Goal: Information Seeking & Learning: Learn about a topic

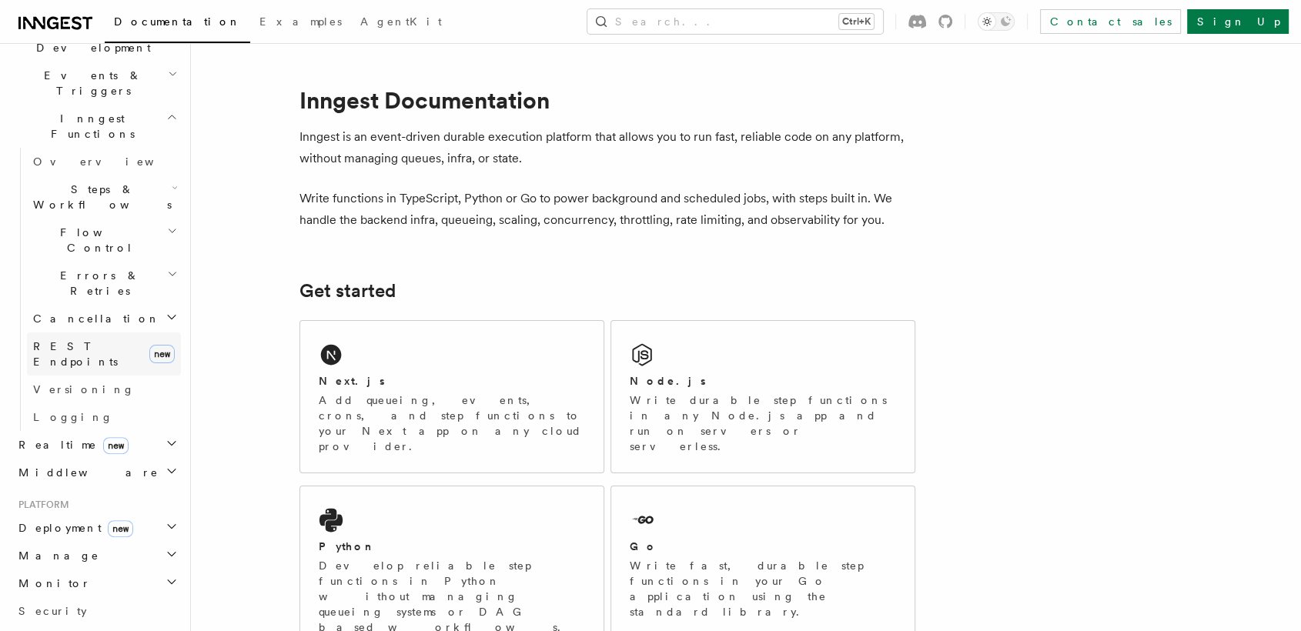
scroll to position [405, 0]
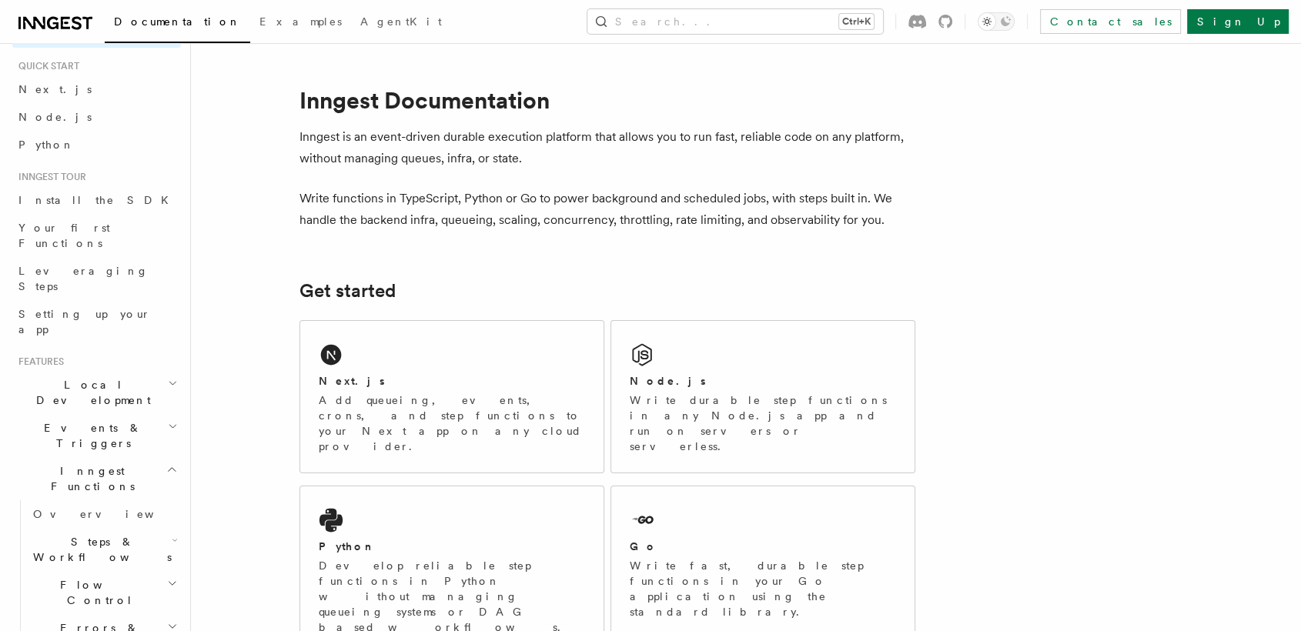
scroll to position [0, 0]
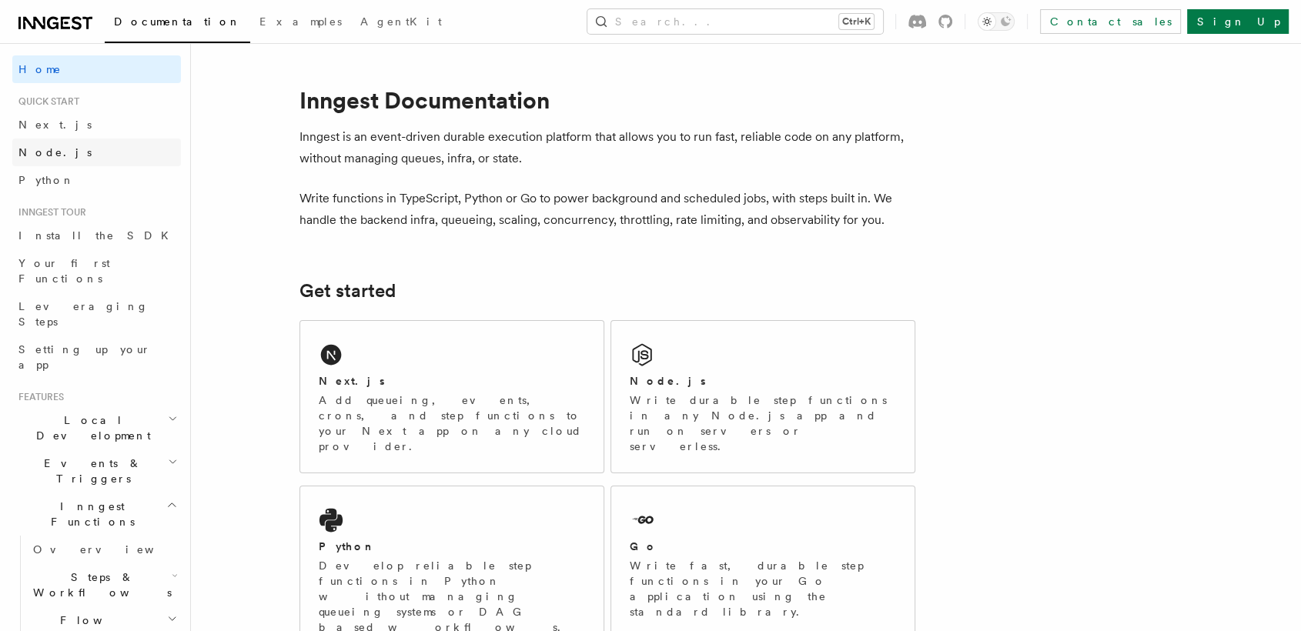
click at [34, 155] on span "Node.js" at bounding box center [54, 152] width 73 height 12
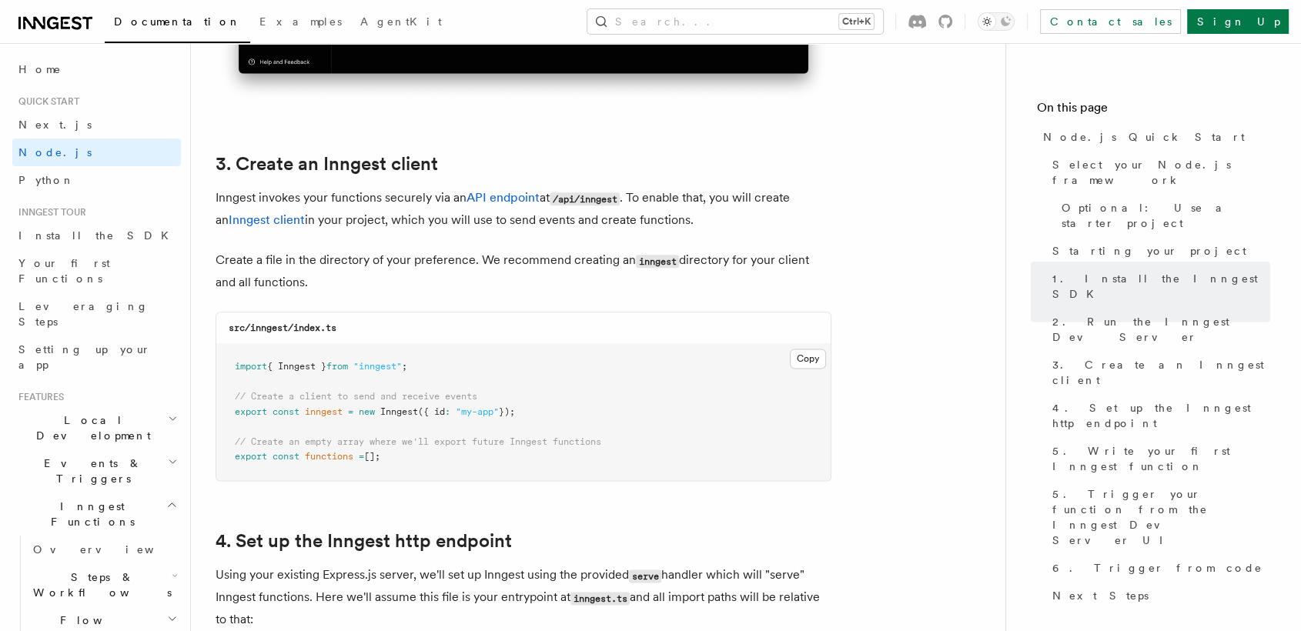
scroll to position [1877, 0]
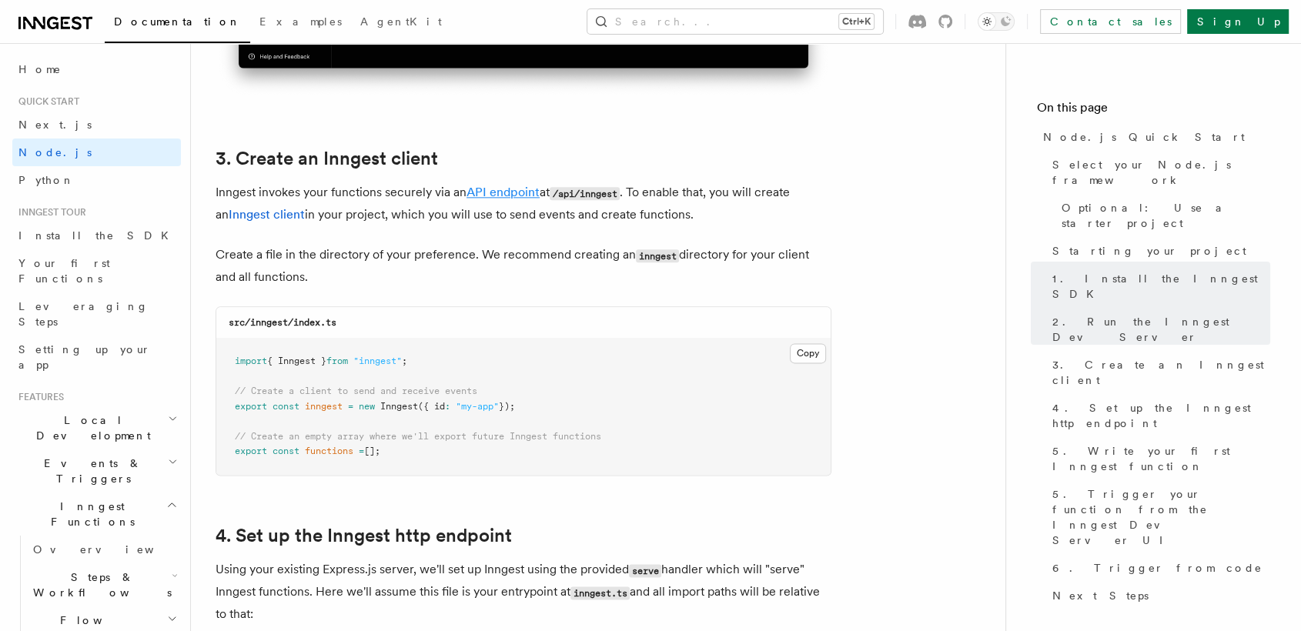
click at [494, 187] on link "API endpoint" at bounding box center [503, 192] width 73 height 15
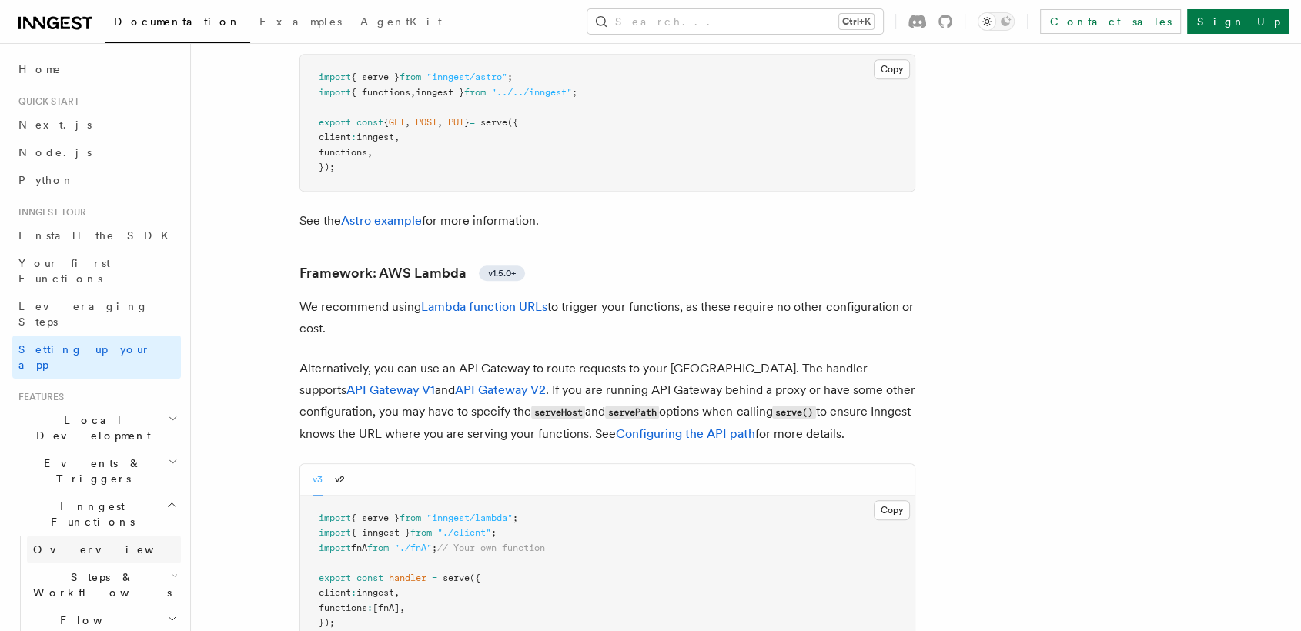
scroll to position [631, 0]
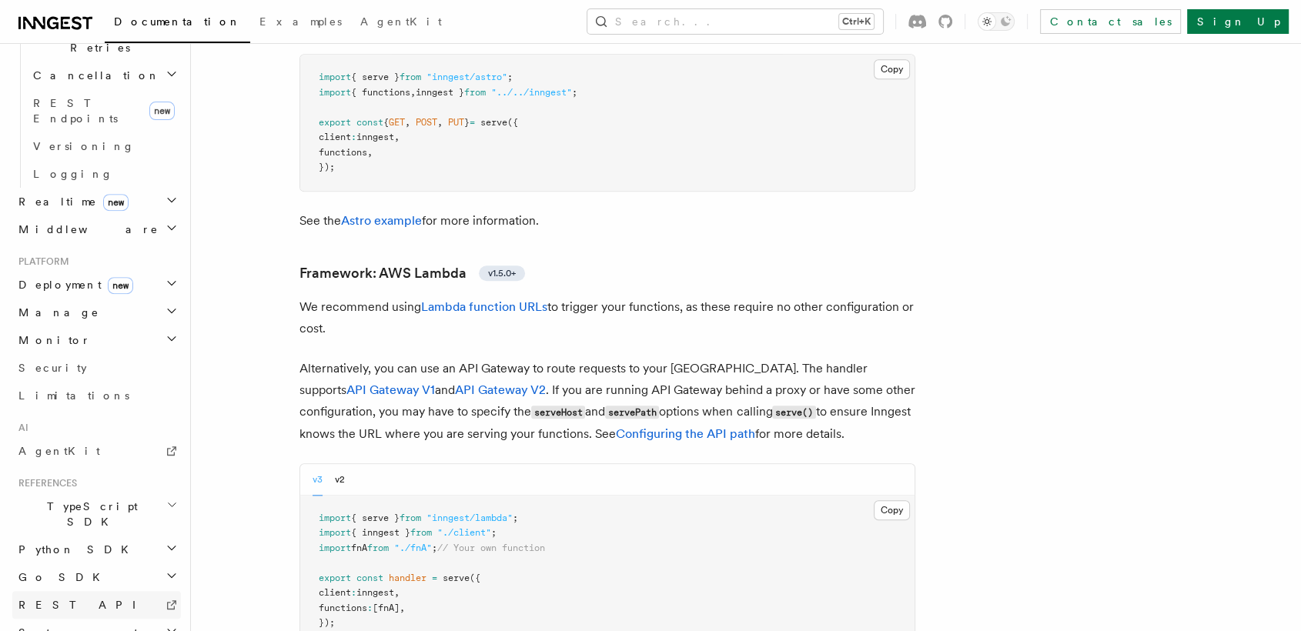
click at [79, 591] on link "REST API" at bounding box center [96, 605] width 169 height 28
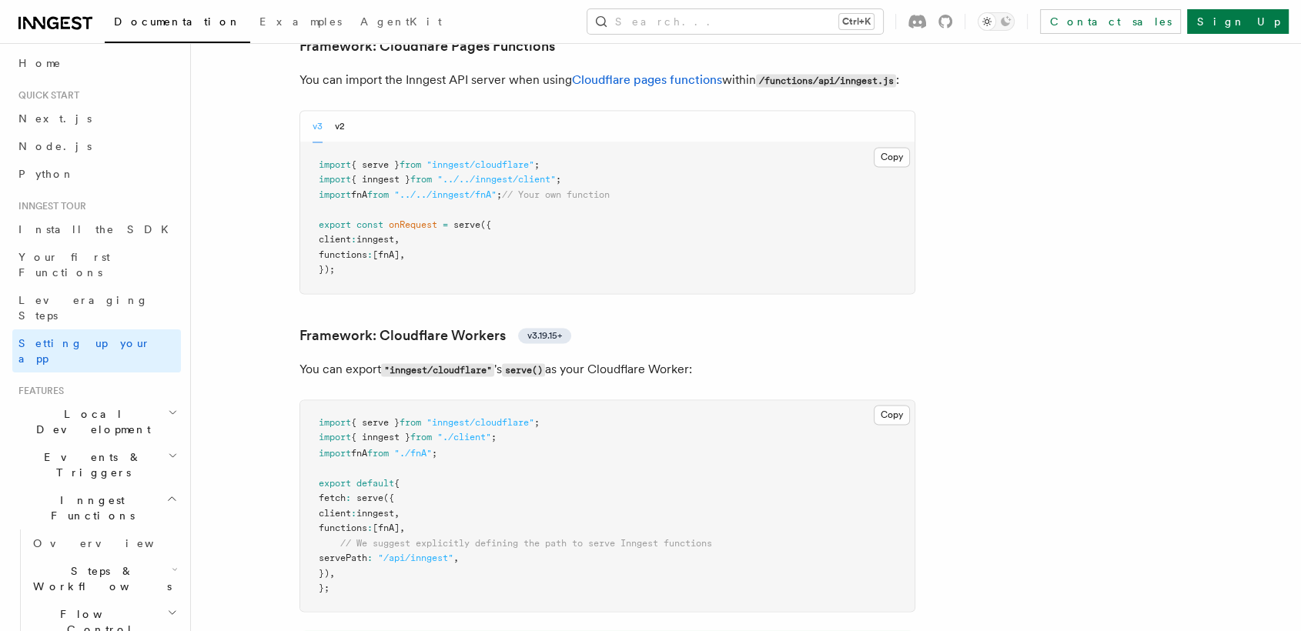
scroll to position [0, 0]
click at [85, 236] on span "Install the SDK" at bounding box center [97, 235] width 159 height 12
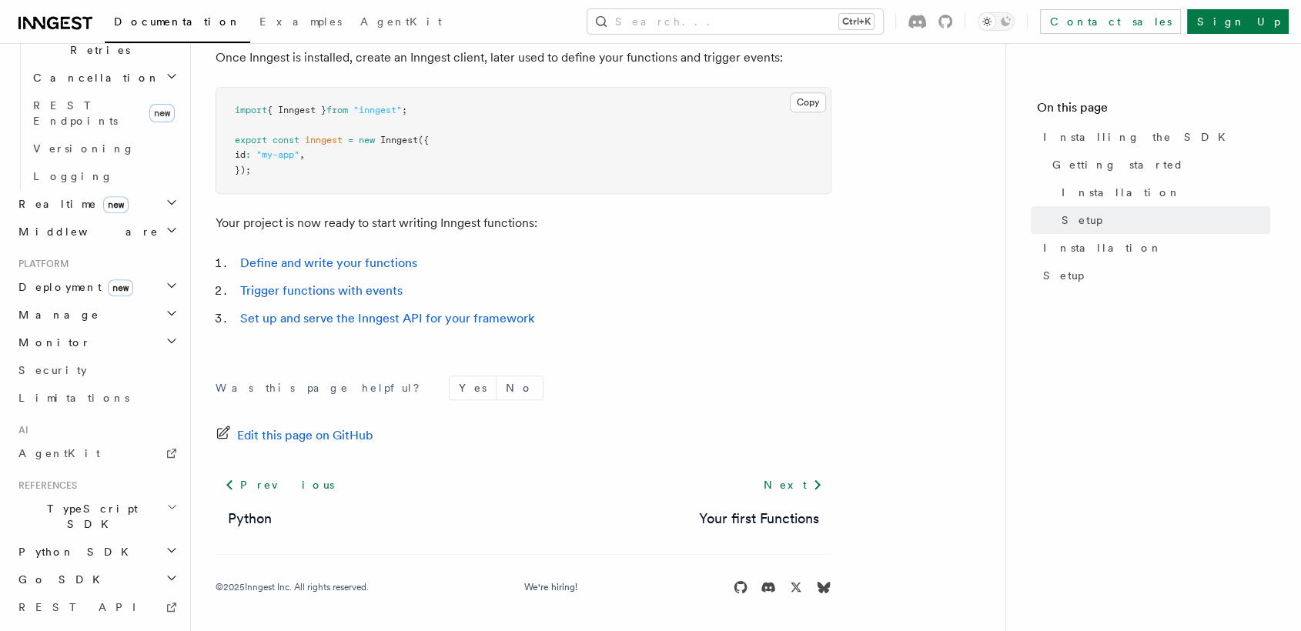
scroll to position [631, 0]
click at [136, 493] on h2 "TypeScript SDK" at bounding box center [96, 514] width 169 height 43
click at [75, 499] on span "TypeScript SDK" at bounding box center [89, 514] width 154 height 31
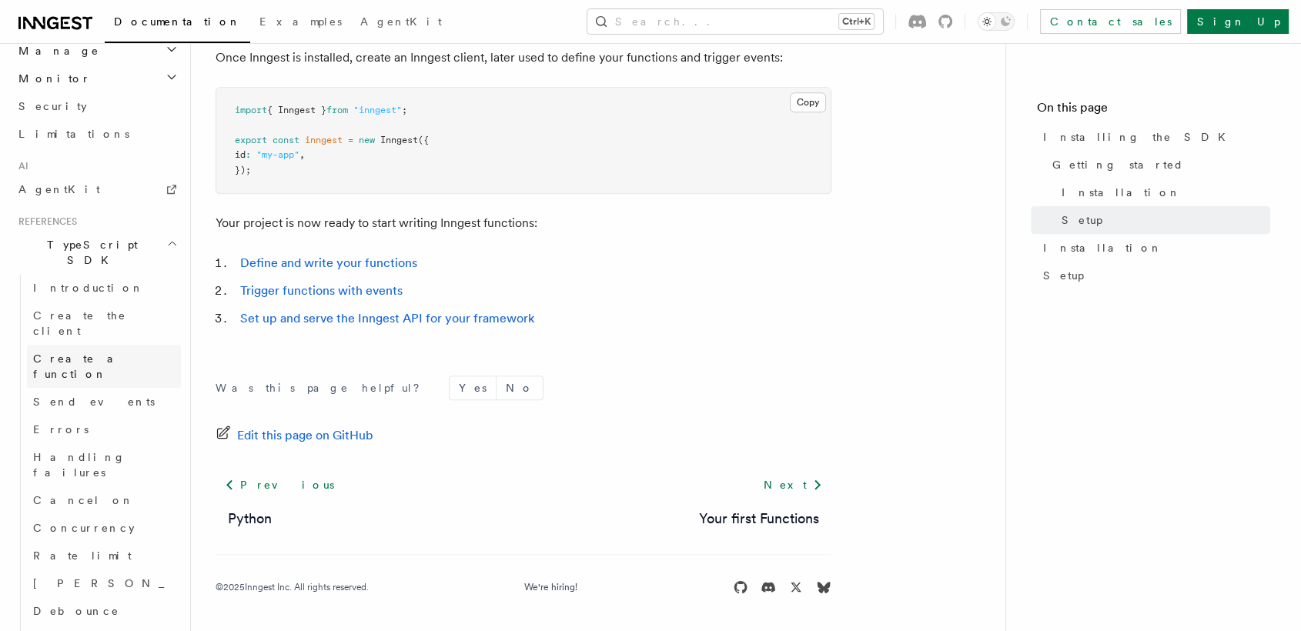
scroll to position [911, 0]
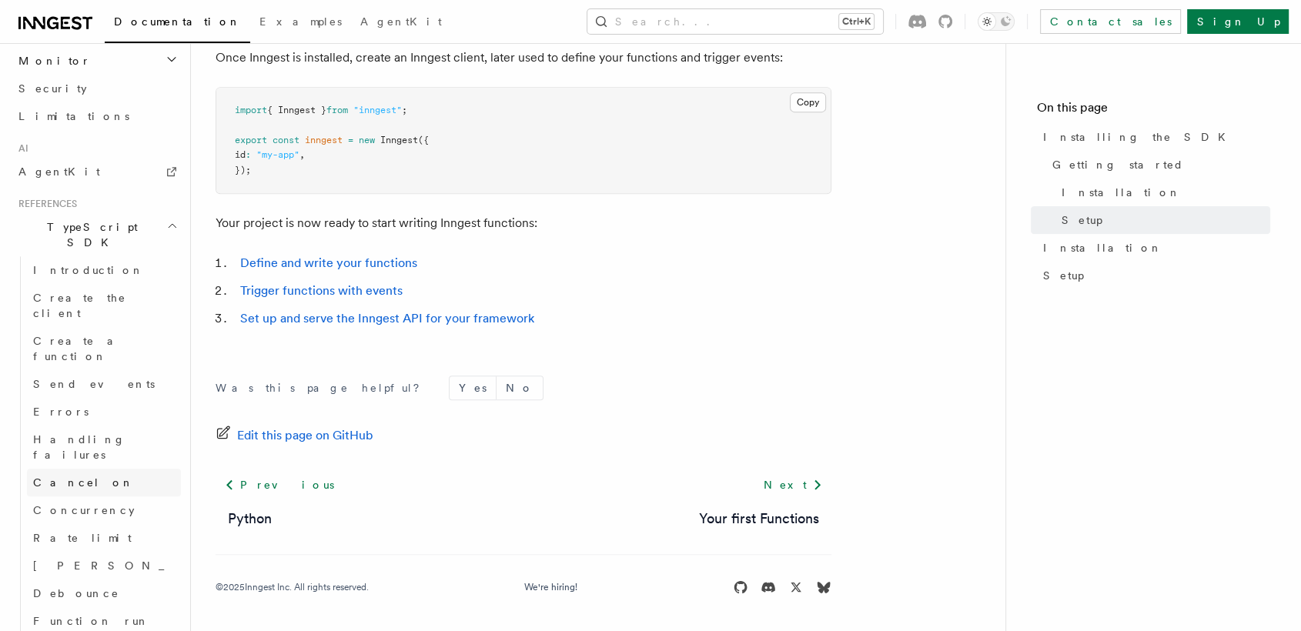
click at [85, 469] on link "Cancel on" at bounding box center [104, 483] width 154 height 28
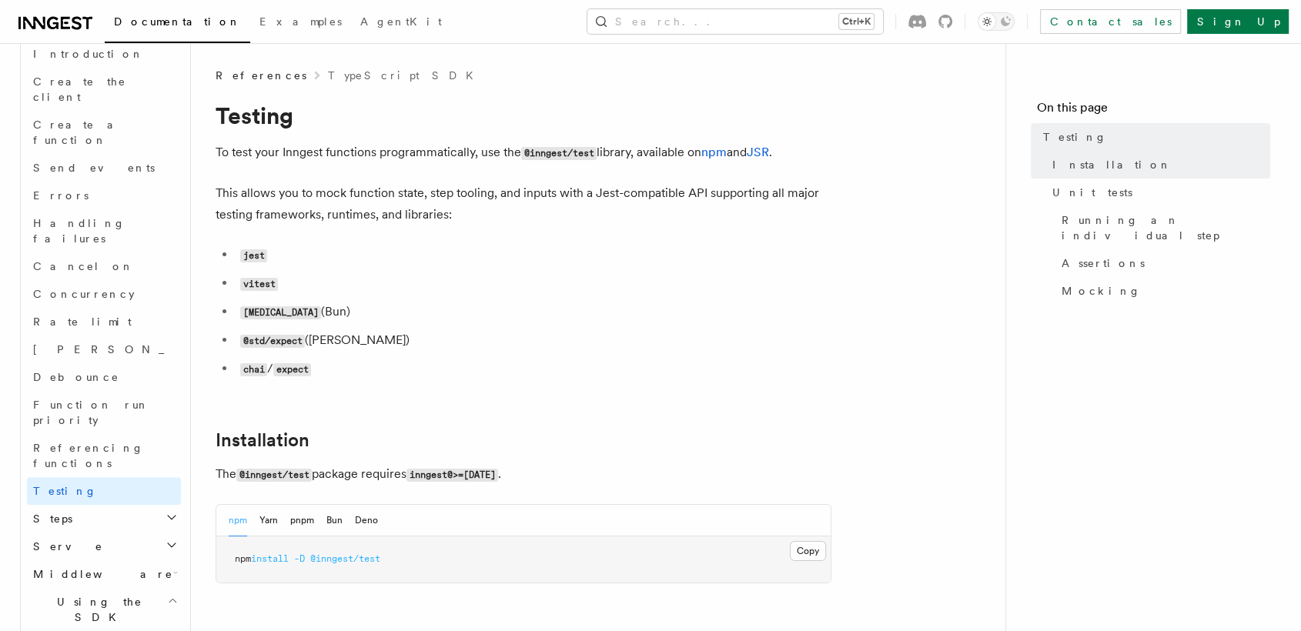
scroll to position [1133, 0]
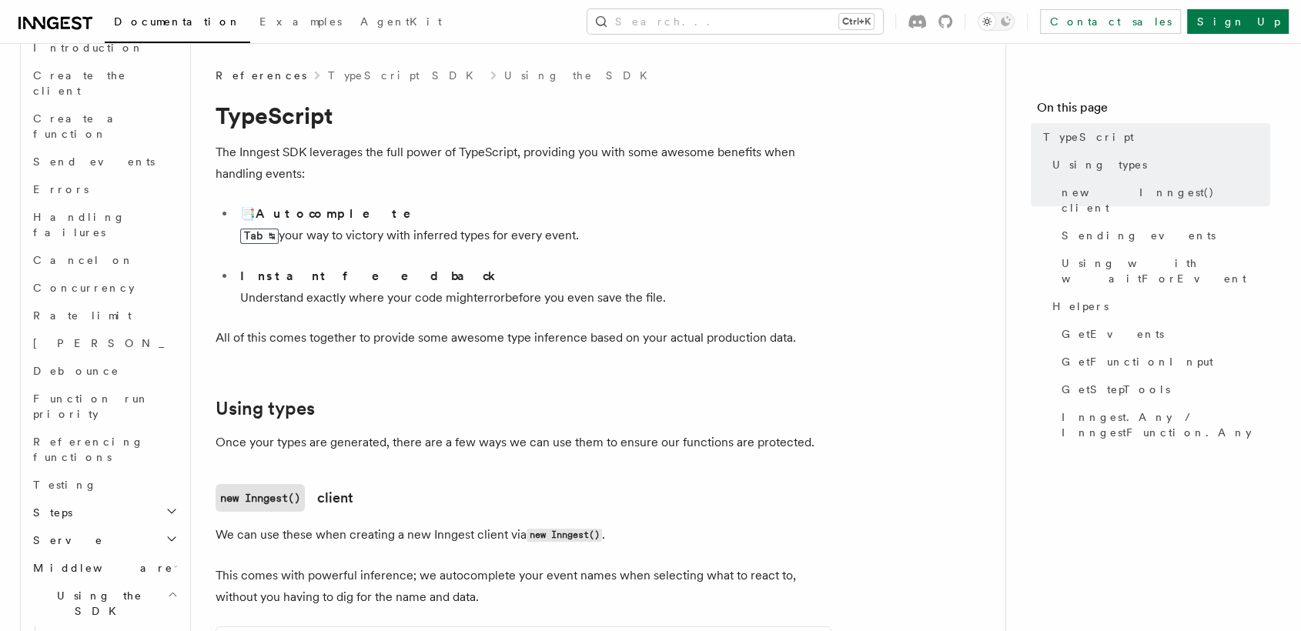
click at [146, 554] on h2 "Middleware" at bounding box center [104, 568] width 154 height 28
click at [143, 527] on h2 "Serve" at bounding box center [104, 541] width 154 height 28
click at [93, 562] on span "Configuration" at bounding box center [118, 568] width 140 height 12
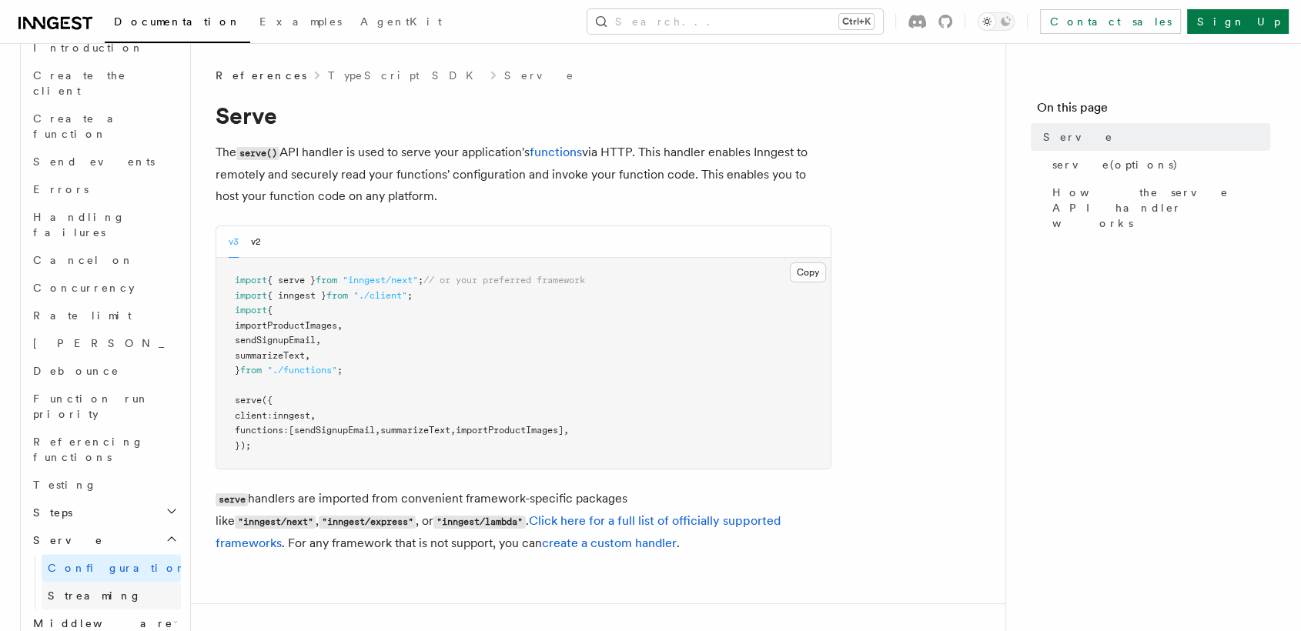
click at [117, 582] on link "Streaming" at bounding box center [111, 596] width 139 height 28
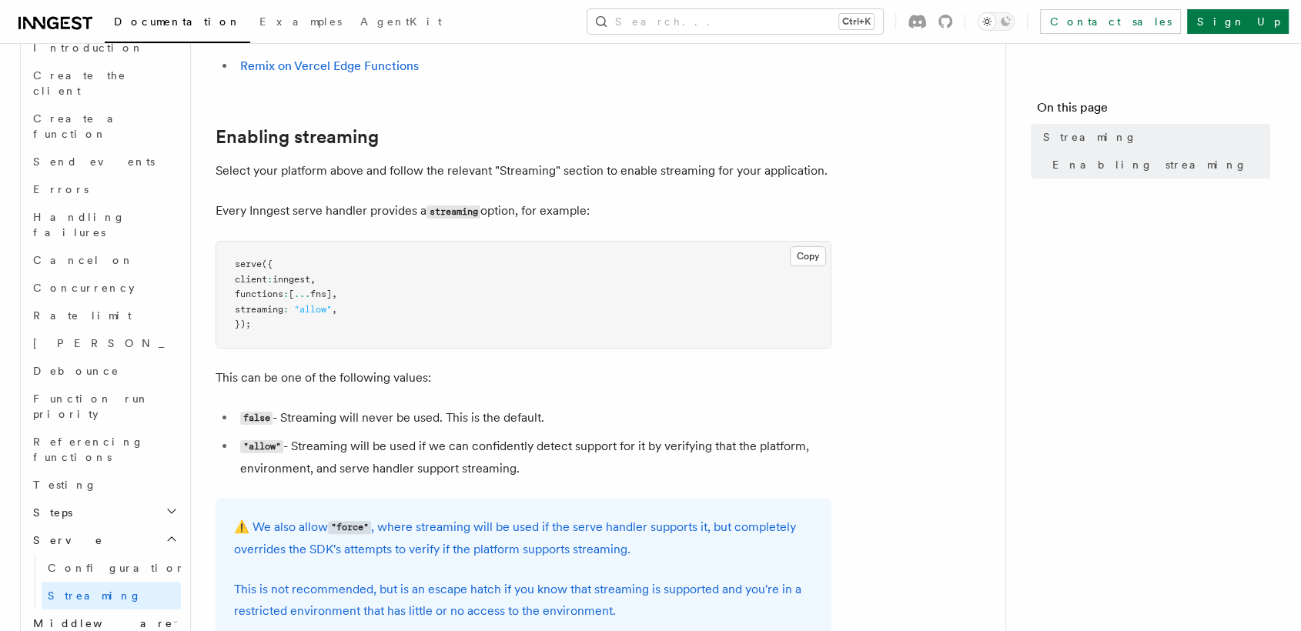
scroll to position [337, 0]
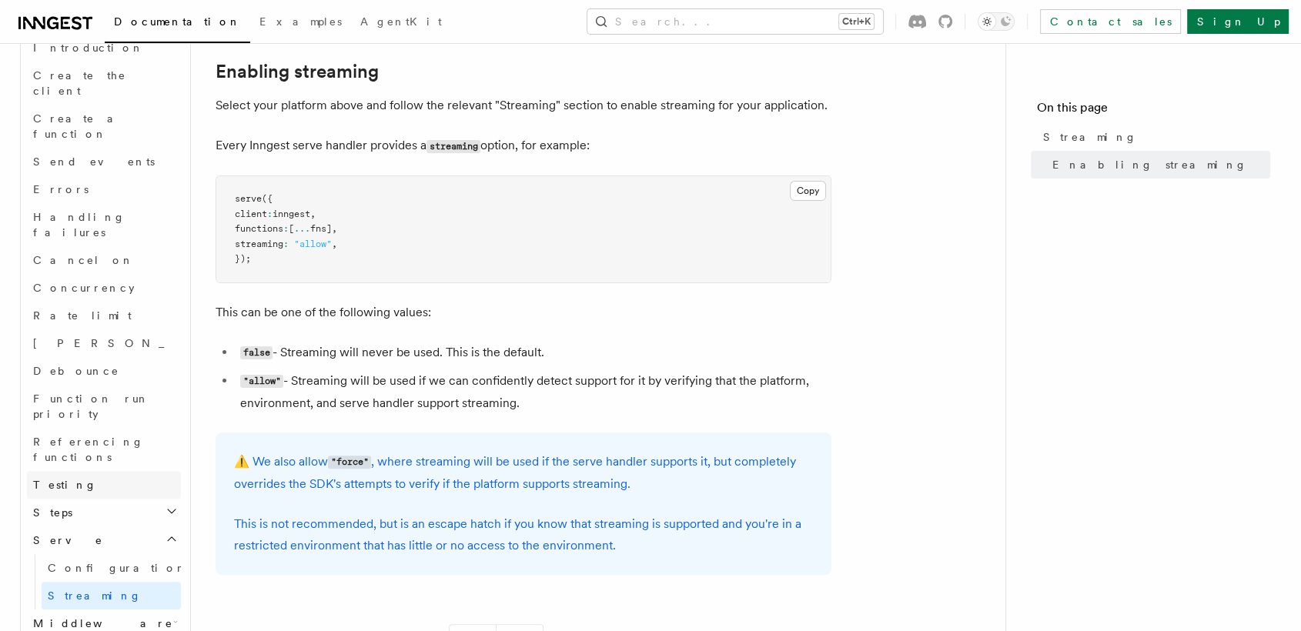
click at [119, 471] on link "Testing" at bounding box center [104, 485] width 154 height 28
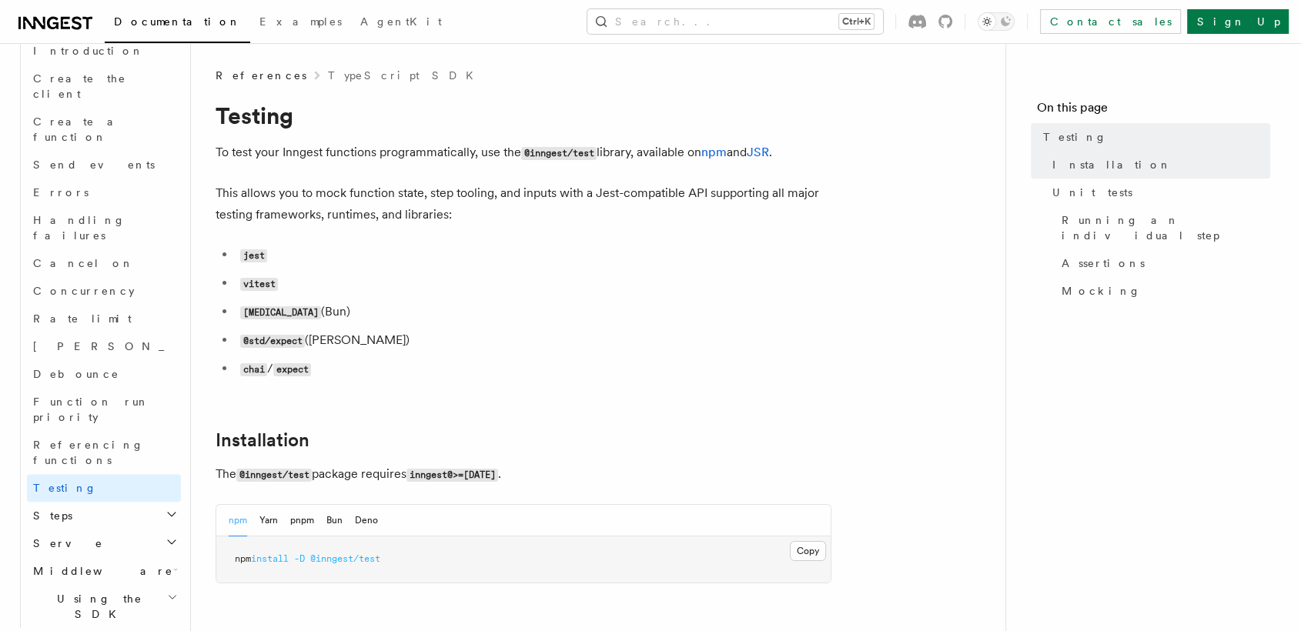
click at [314, 330] on ul "jest vitest [MEDICAL_DATA] (Bun) @std/expect ([PERSON_NAME]) chai / expect" at bounding box center [524, 312] width 616 height 136
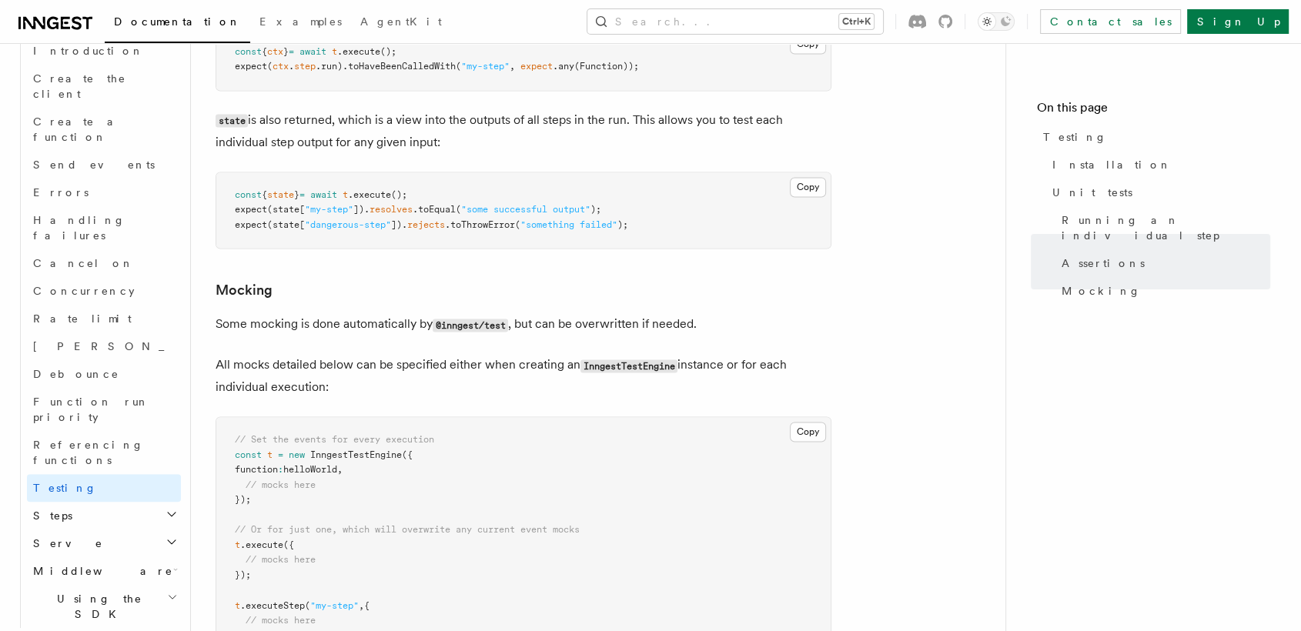
scroll to position [2366, 0]
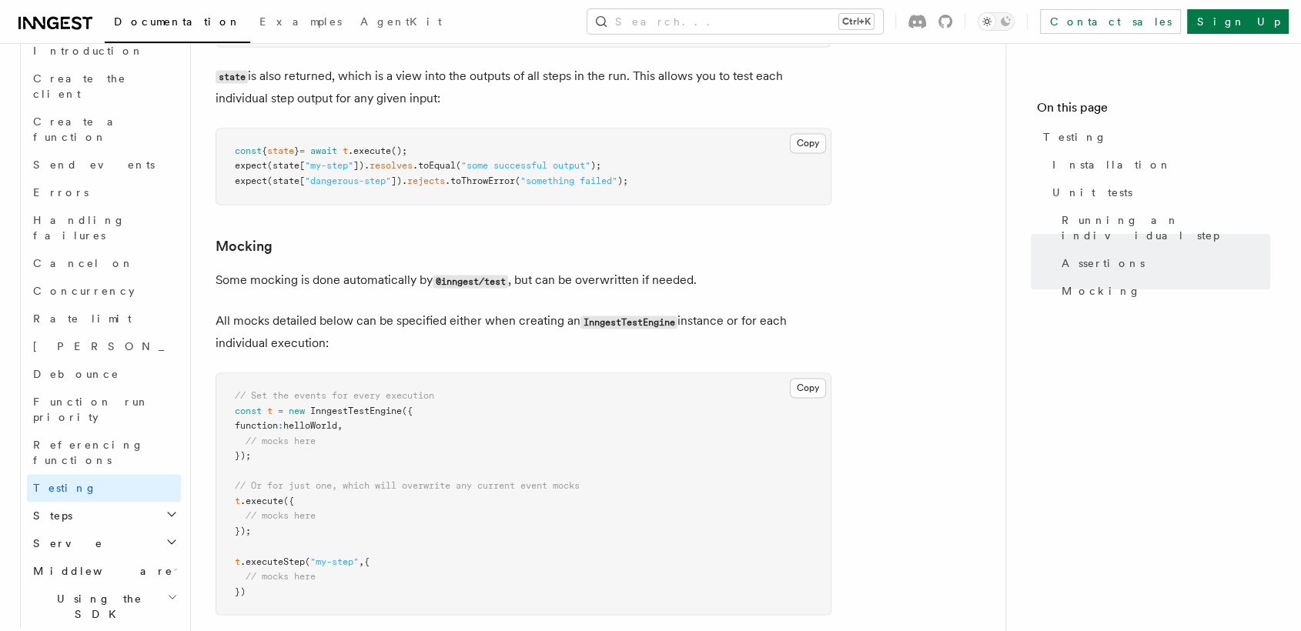
click at [139, 502] on h2 "Steps" at bounding box center [104, 516] width 154 height 28
click at [123, 530] on link "[DOMAIN_NAME]()" at bounding box center [111, 544] width 139 height 28
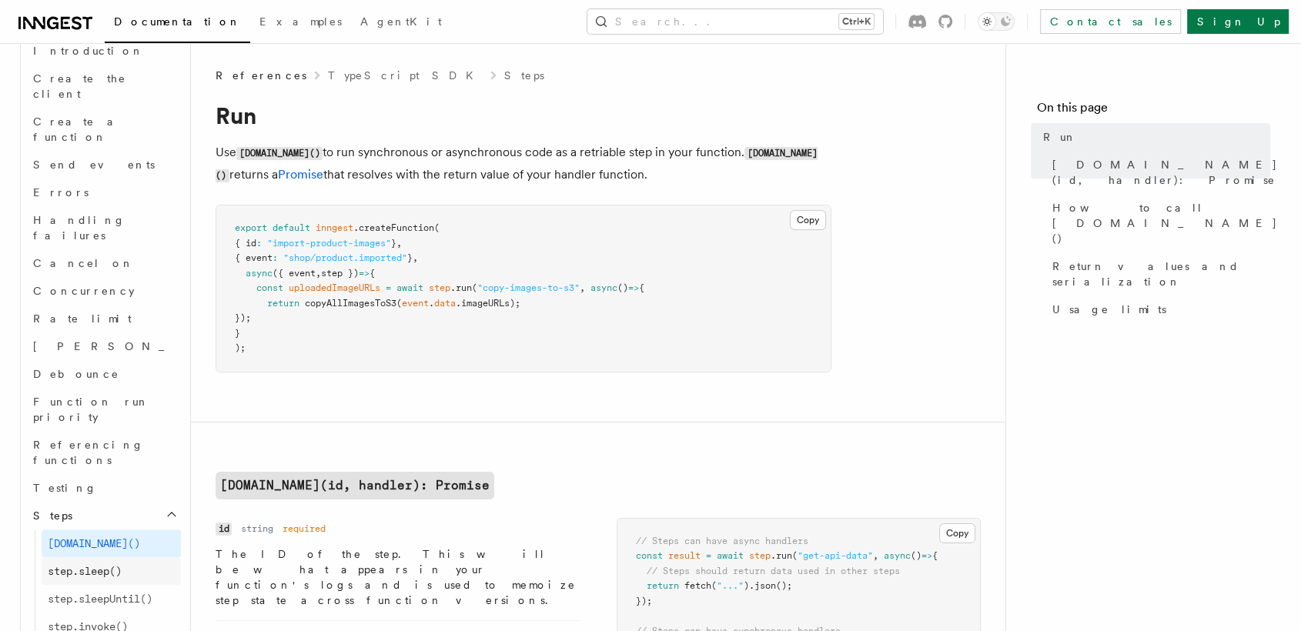
click at [127, 558] on link "step.sleep()" at bounding box center [111, 572] width 139 height 28
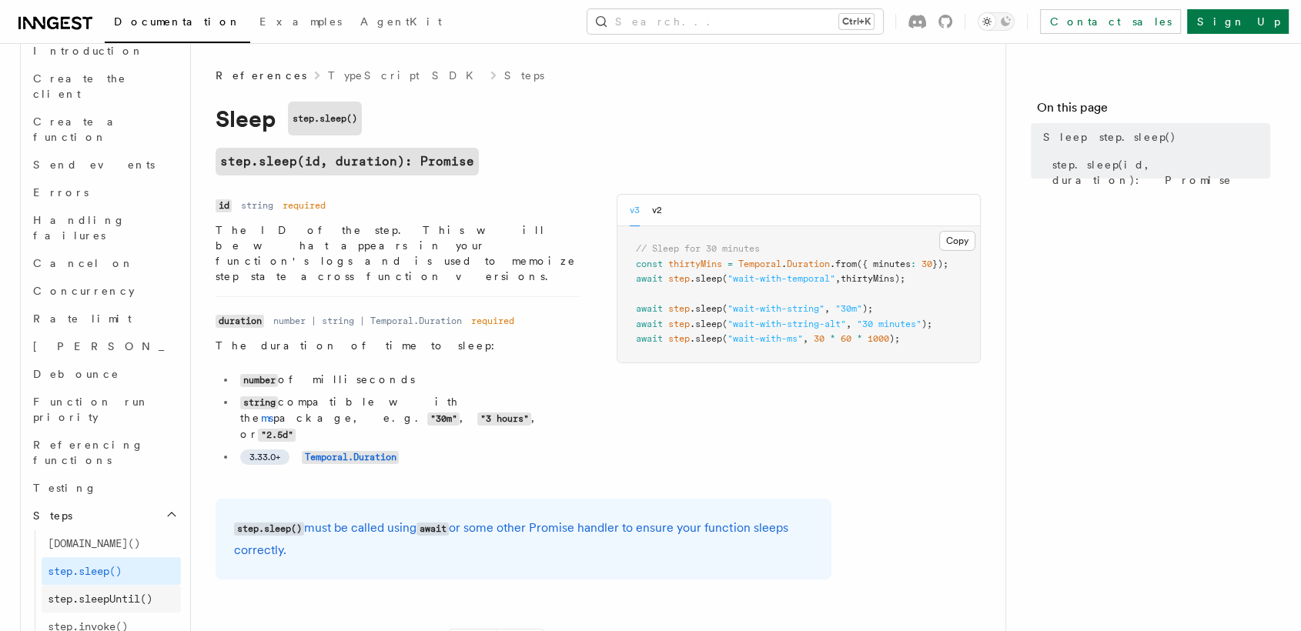
click at [129, 593] on span "step.sleepUntil()" at bounding box center [100, 599] width 105 height 12
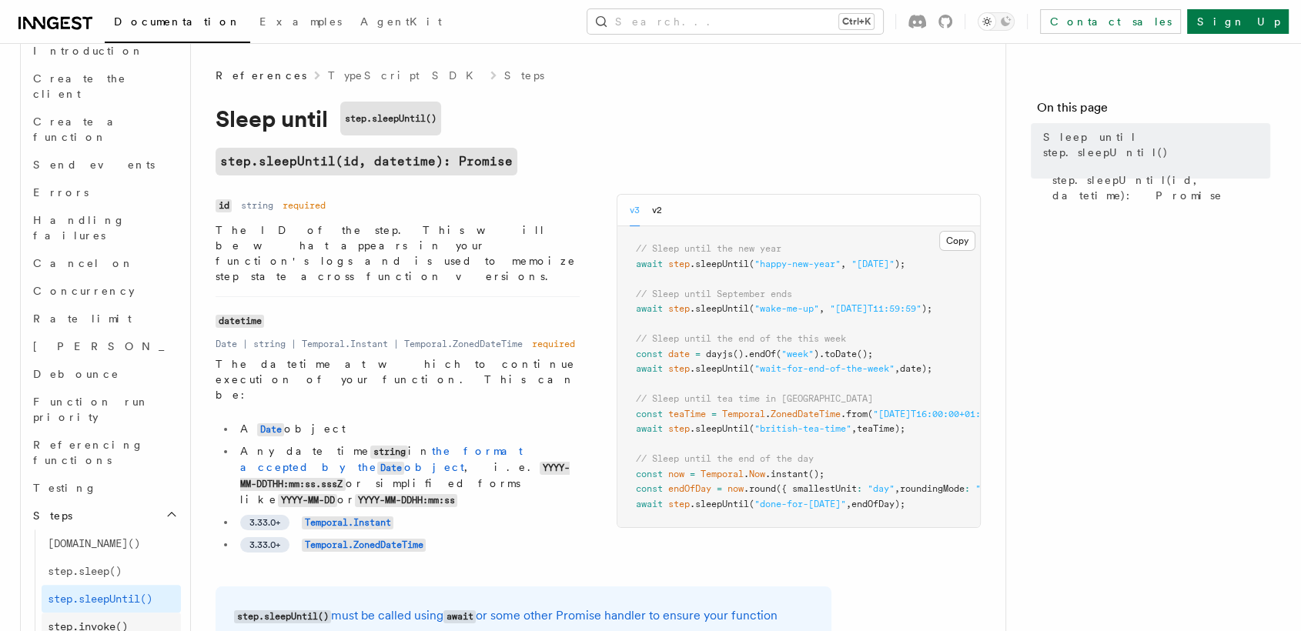
click at [111, 621] on span "step.invoke()" at bounding box center [88, 627] width 80 height 12
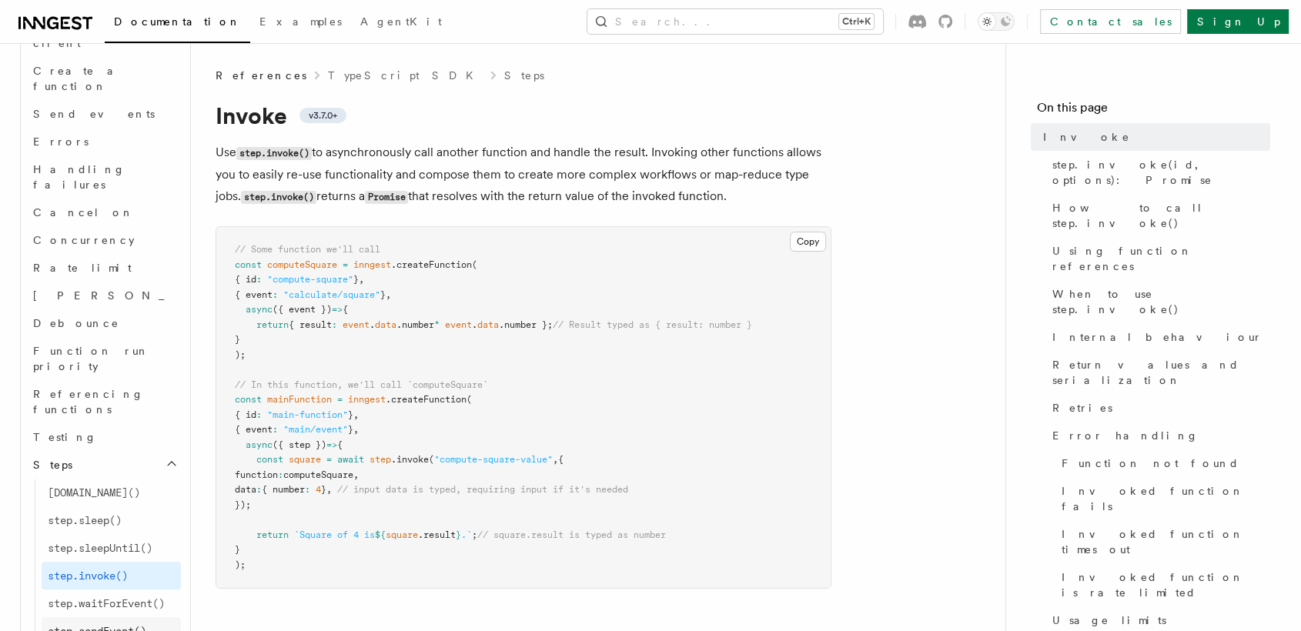
scroll to position [1194, 0]
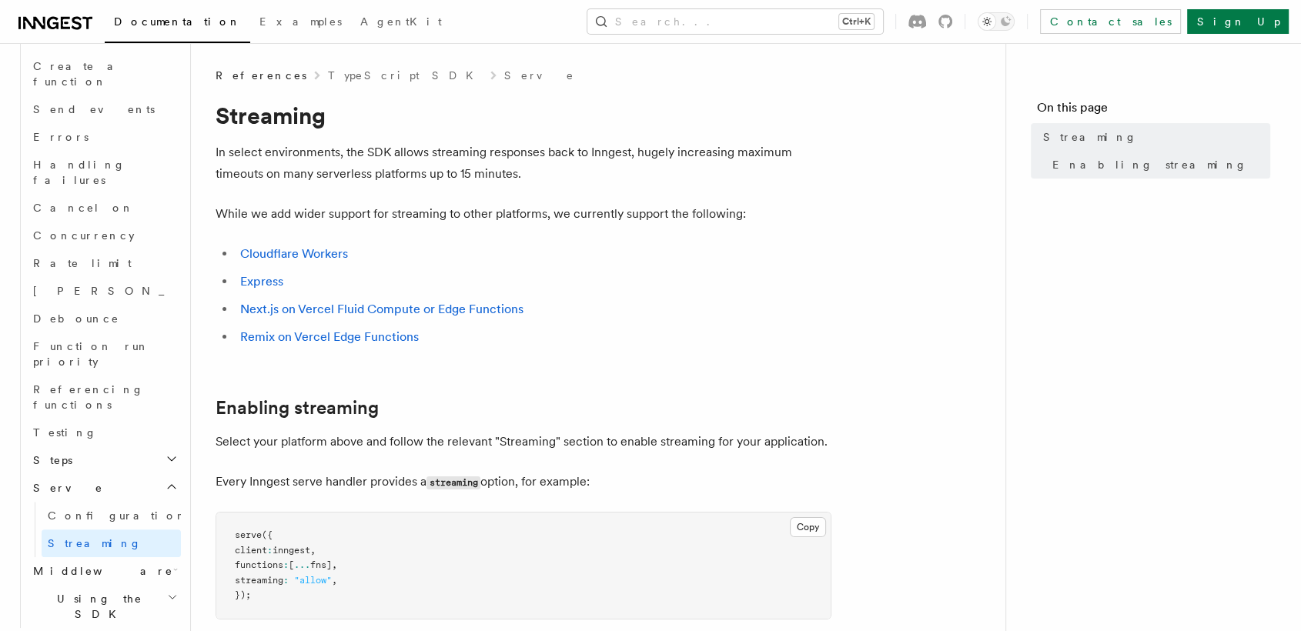
click at [137, 585] on h2 "Using the SDK" at bounding box center [104, 606] width 154 height 43
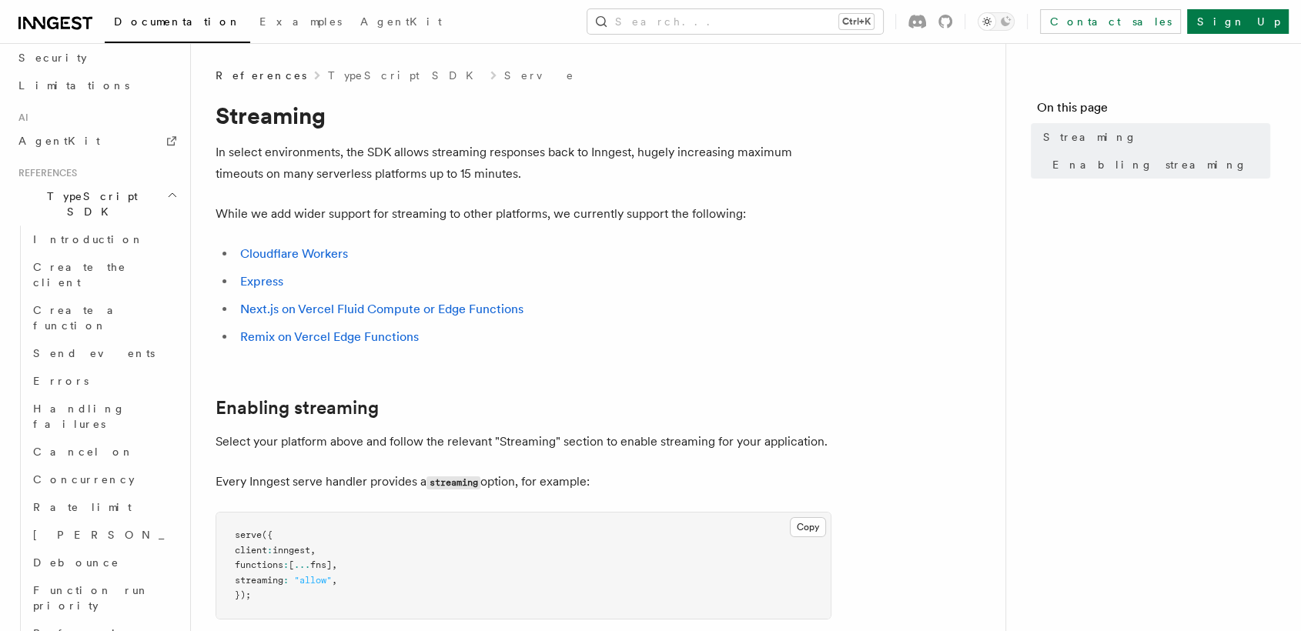
scroll to position [935, 0]
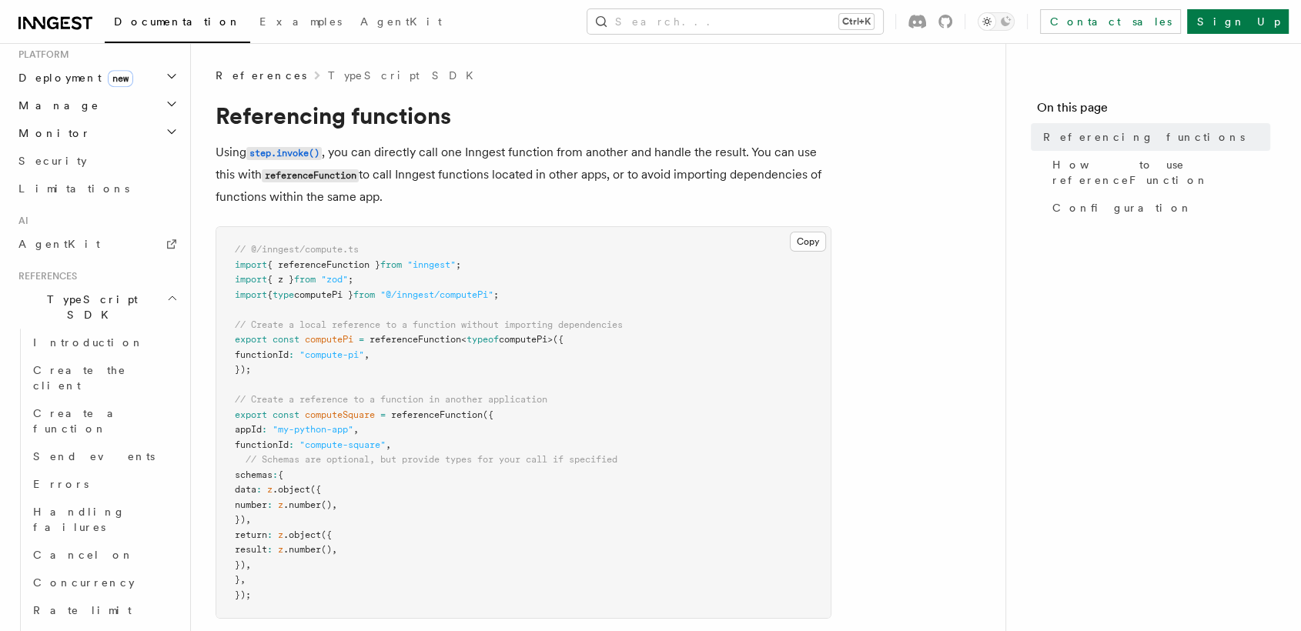
scroll to position [809, 0]
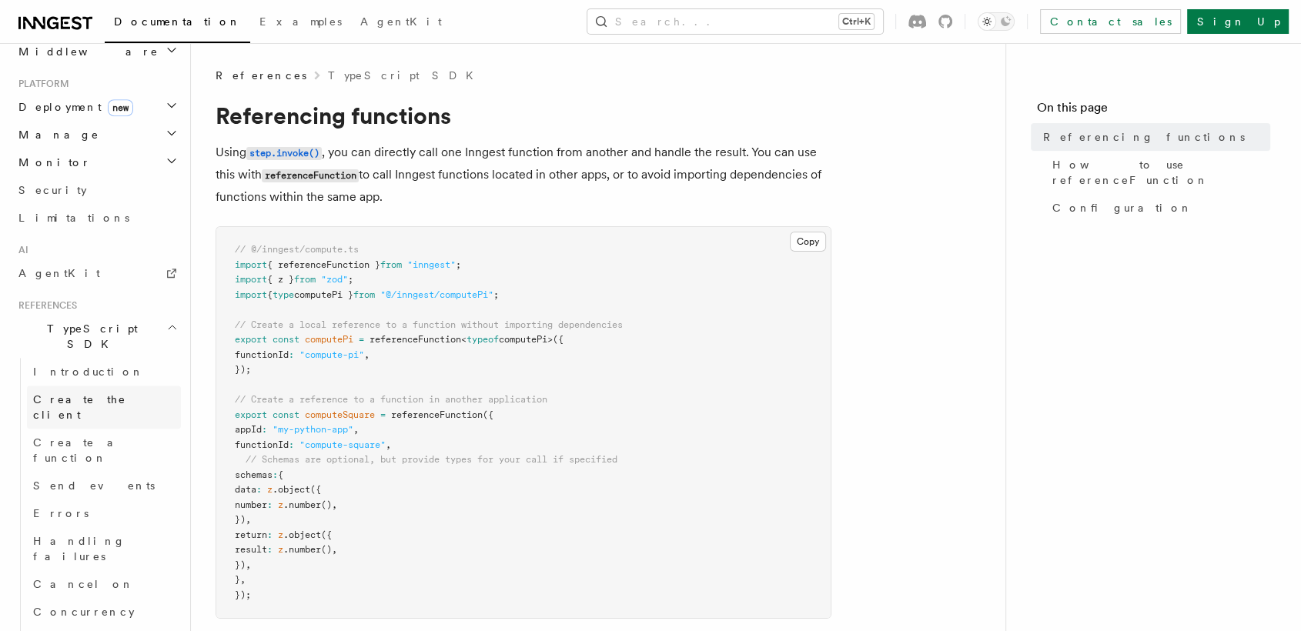
click at [111, 392] on span "Create the client" at bounding box center [107, 407] width 148 height 31
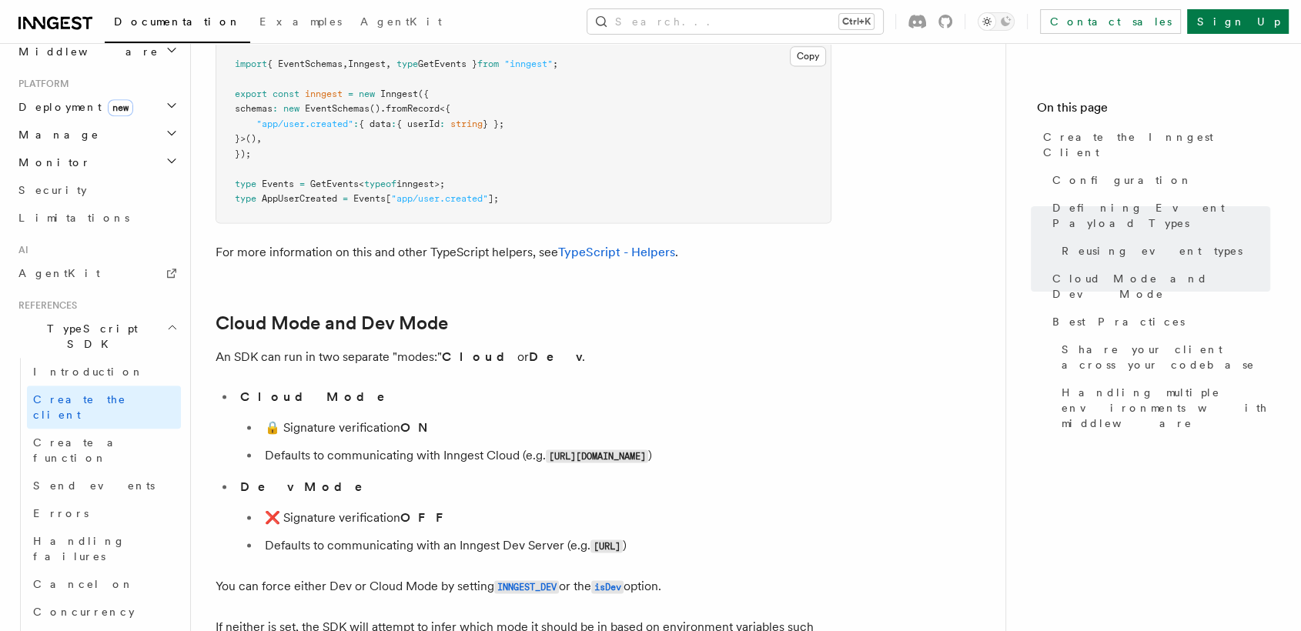
scroll to position [2138, 0]
click at [139, 472] on link "Send events" at bounding box center [104, 486] width 154 height 28
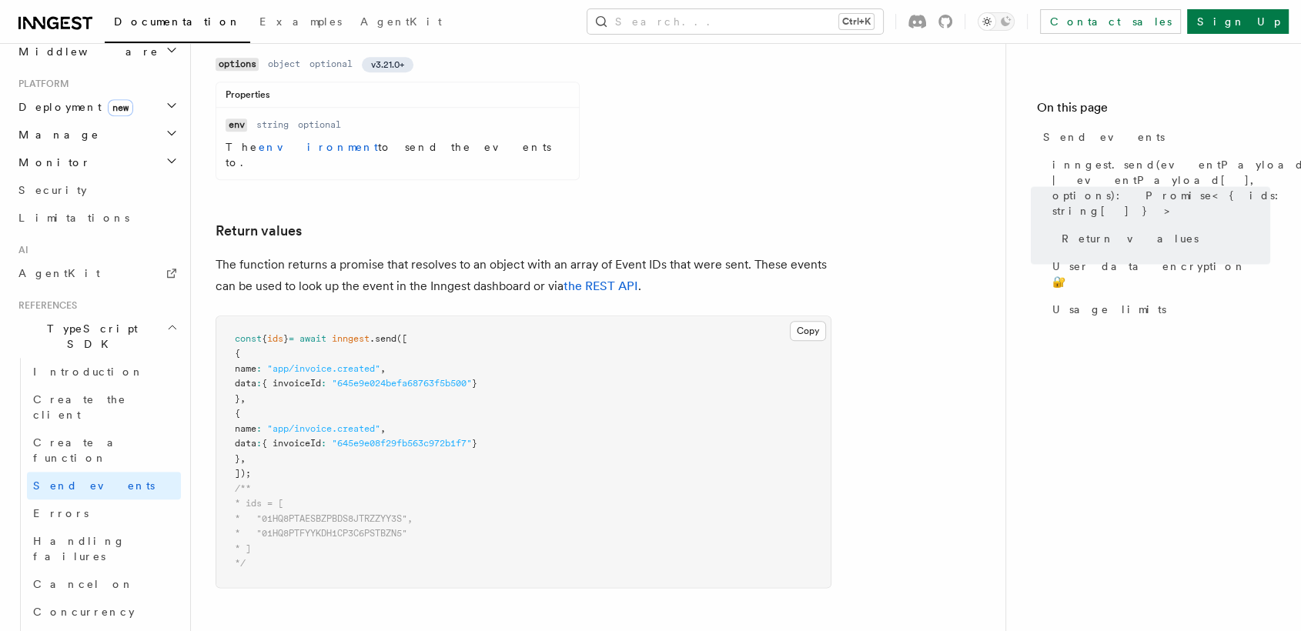
scroll to position [1699, 0]
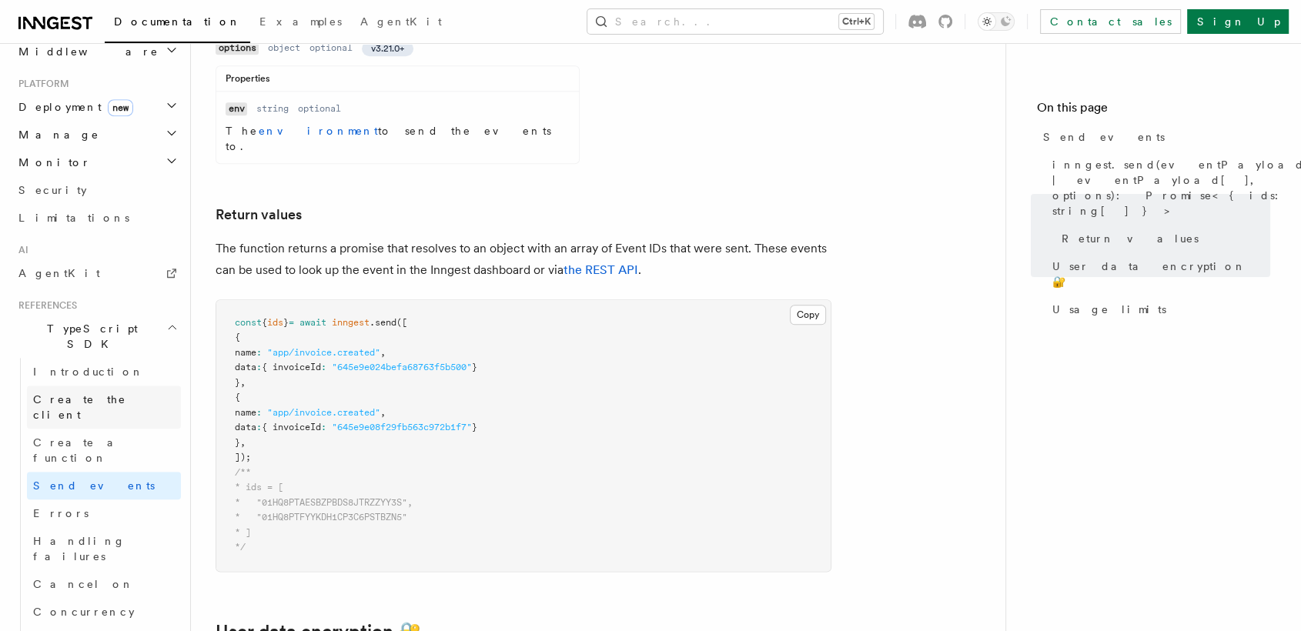
click at [113, 386] on link "Create the client" at bounding box center [104, 407] width 154 height 43
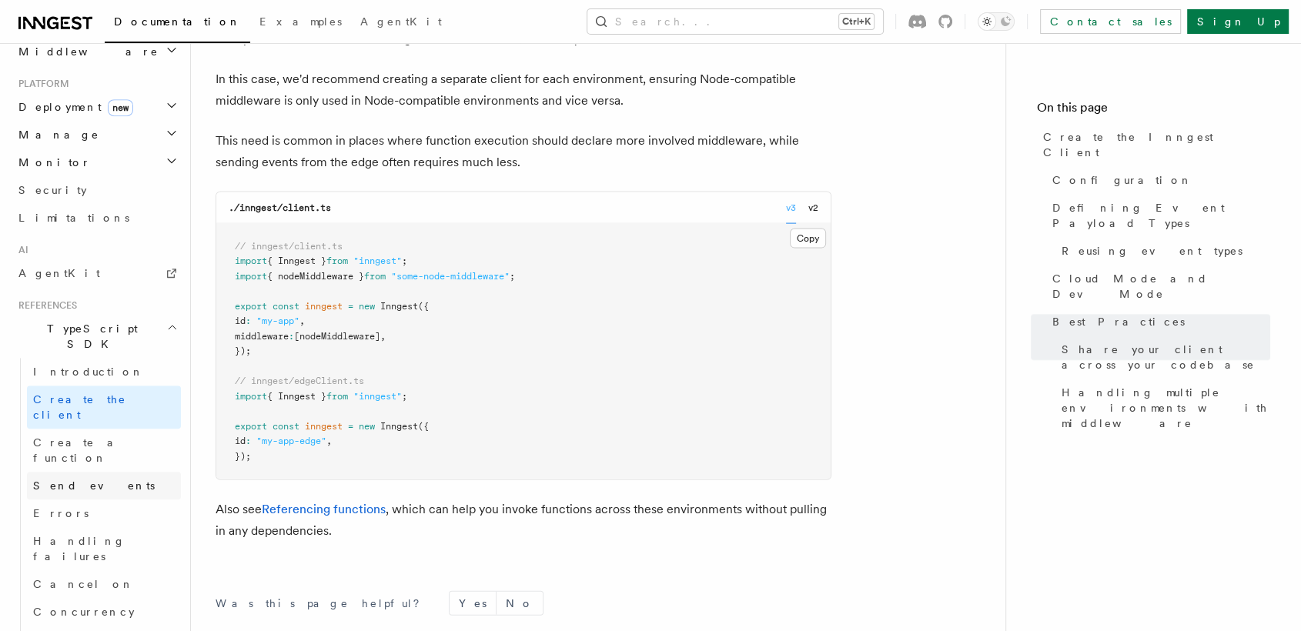
scroll to position [3297, 0]
click at [156, 527] on link "Handling failures" at bounding box center [104, 548] width 154 height 43
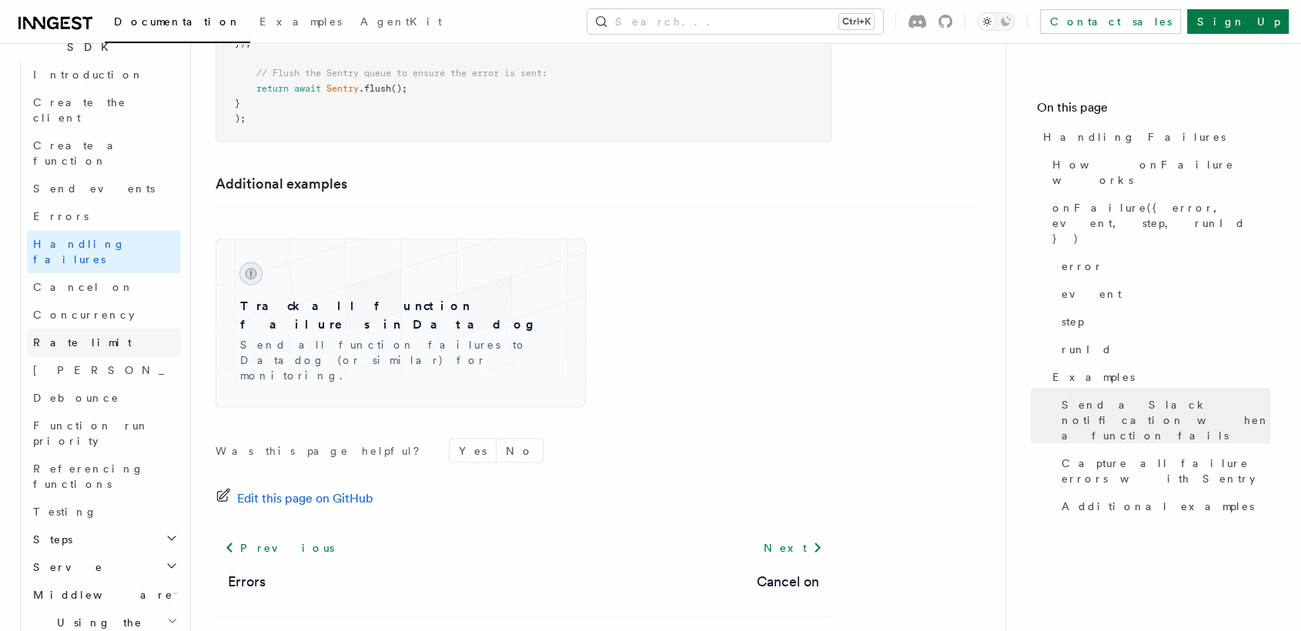
scroll to position [1112, 0]
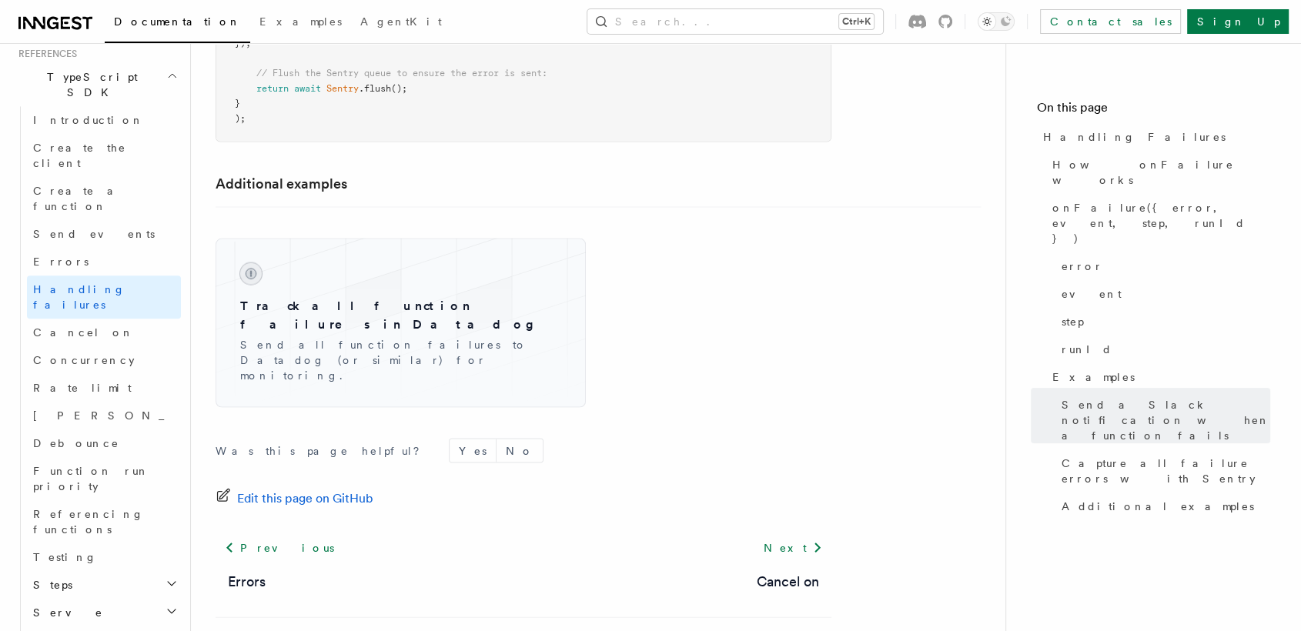
scroll to position [1130, 0]
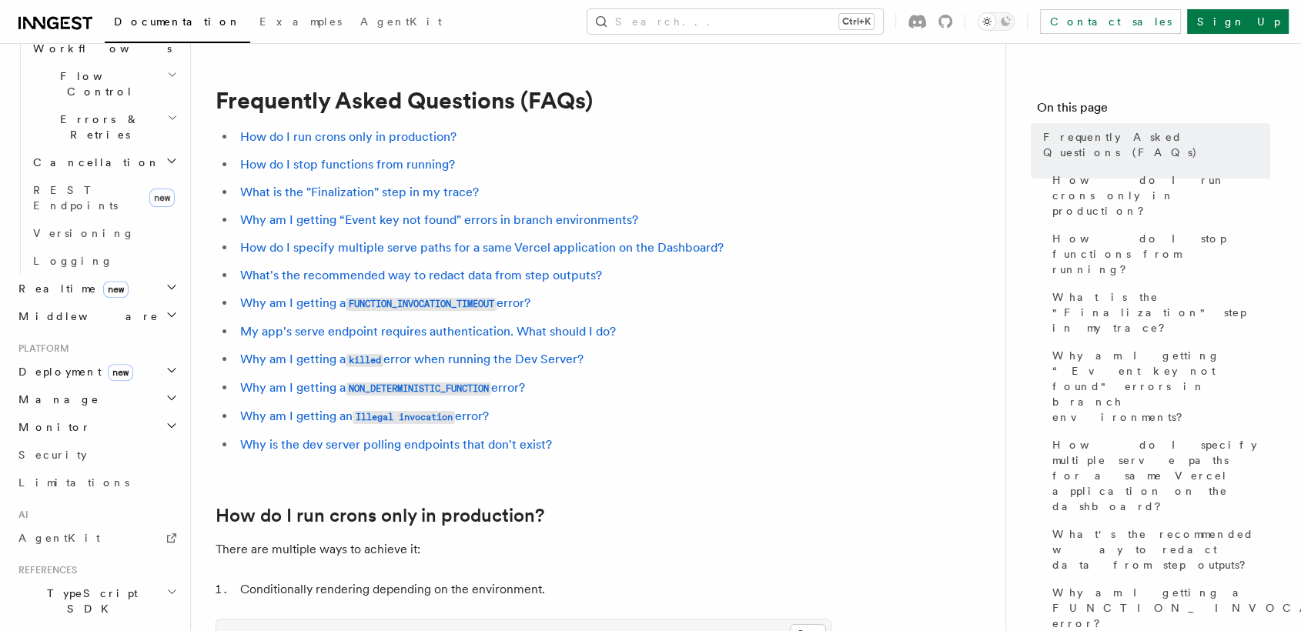
scroll to position [541, 0]
click at [166, 396] on icon "button" at bounding box center [172, 402] width 12 height 12
click at [106, 481] on span "Function Replay" at bounding box center [72, 495] width 79 height 28
